Goal: Transaction & Acquisition: Purchase product/service

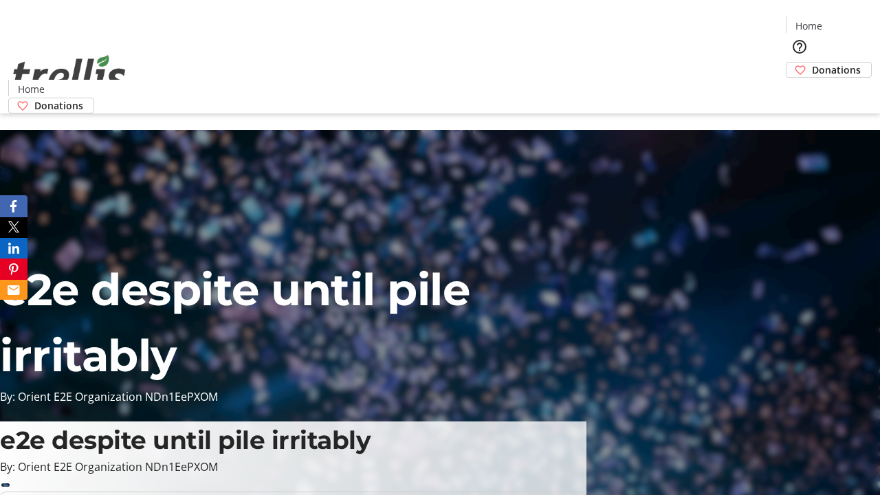
click at [812, 63] on span "Donations" at bounding box center [836, 70] width 49 height 14
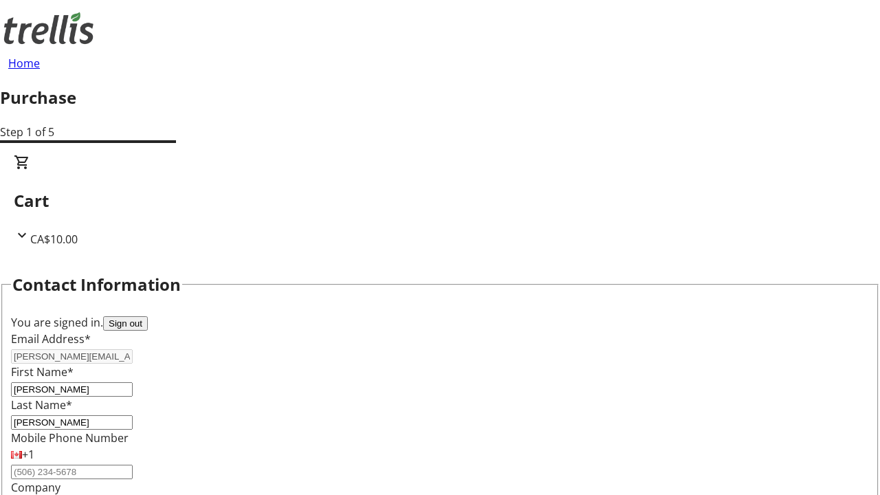
select select "CA"
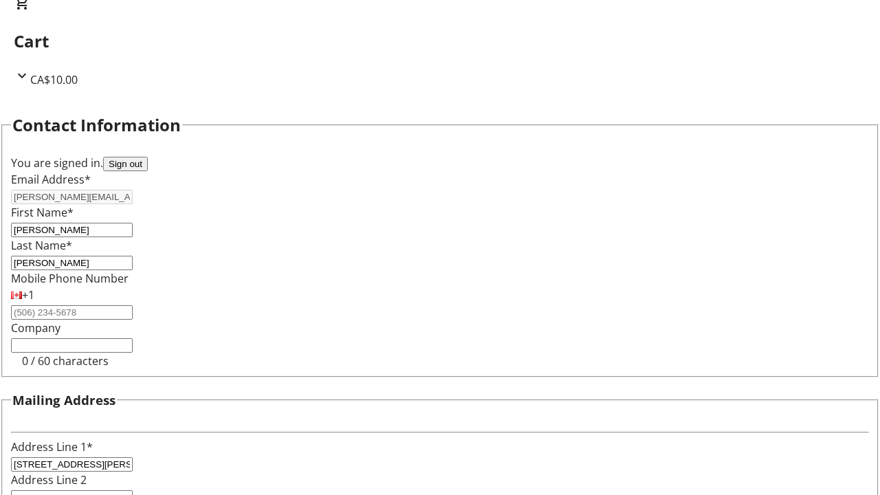
select select "BC"
type input "Kelowna"
type input "V1Y 0C2"
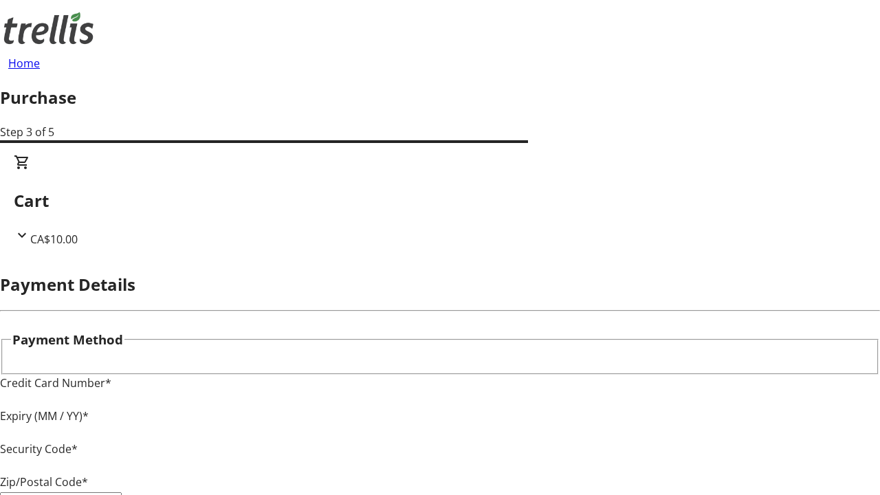
type input "V1Y 0C2"
